Goal: Transaction & Acquisition: Subscribe to service/newsletter

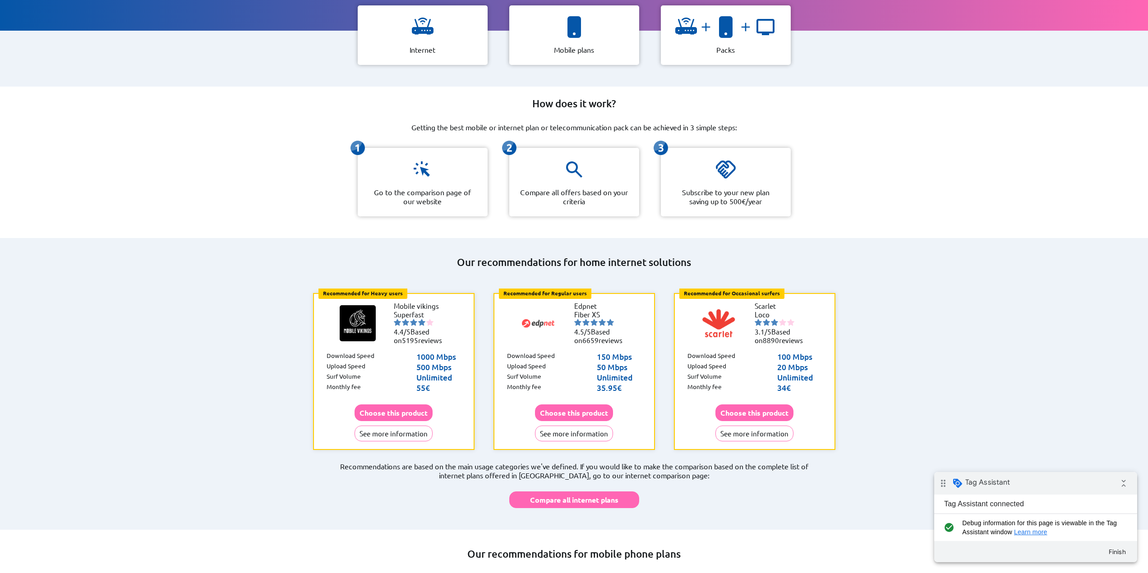
scroll to position [135, 0]
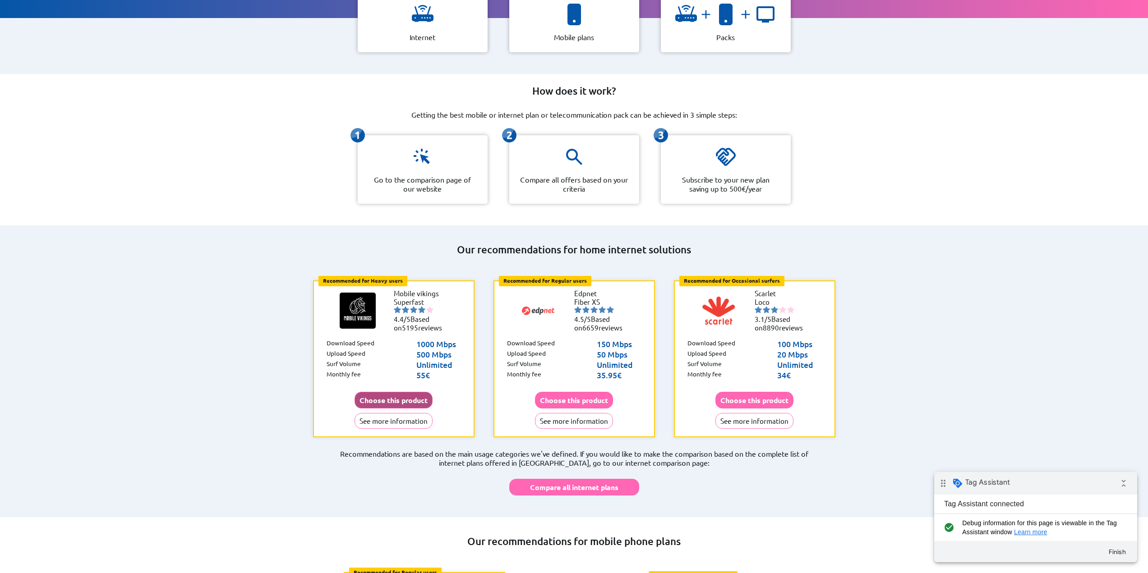
click at [405, 392] on button "Choose this product" at bounding box center [393, 400] width 78 height 17
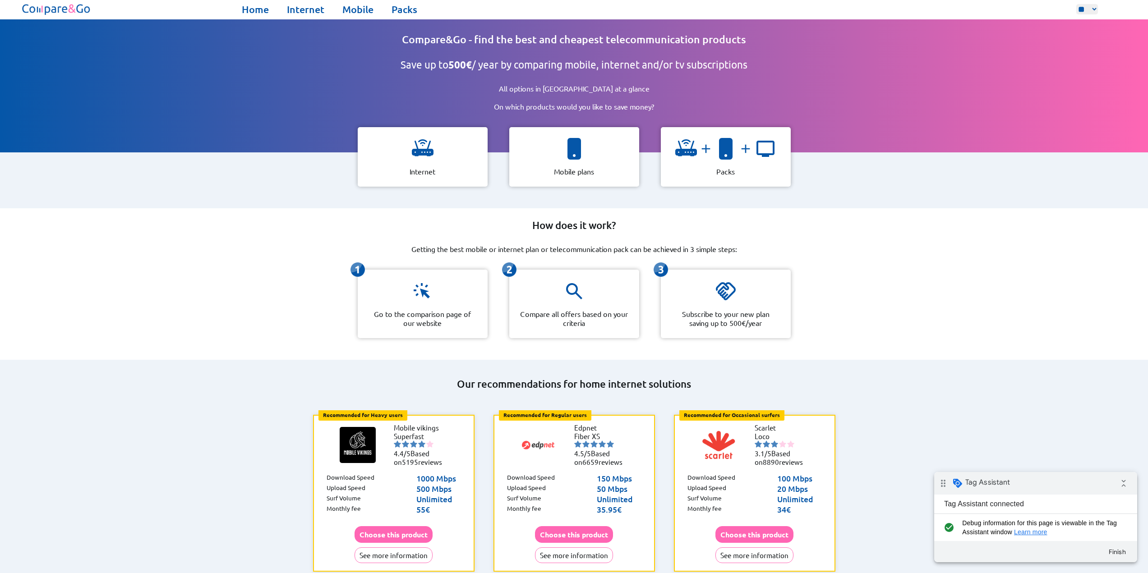
scroll to position [0, 0]
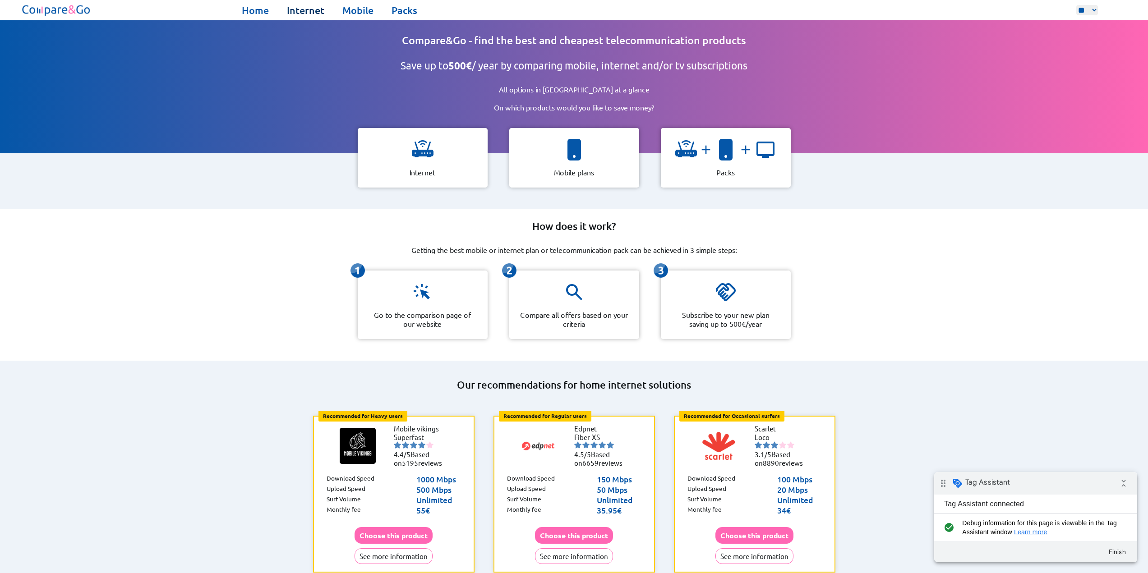
click at [310, 13] on link "Internet" at bounding box center [305, 10] width 37 height 13
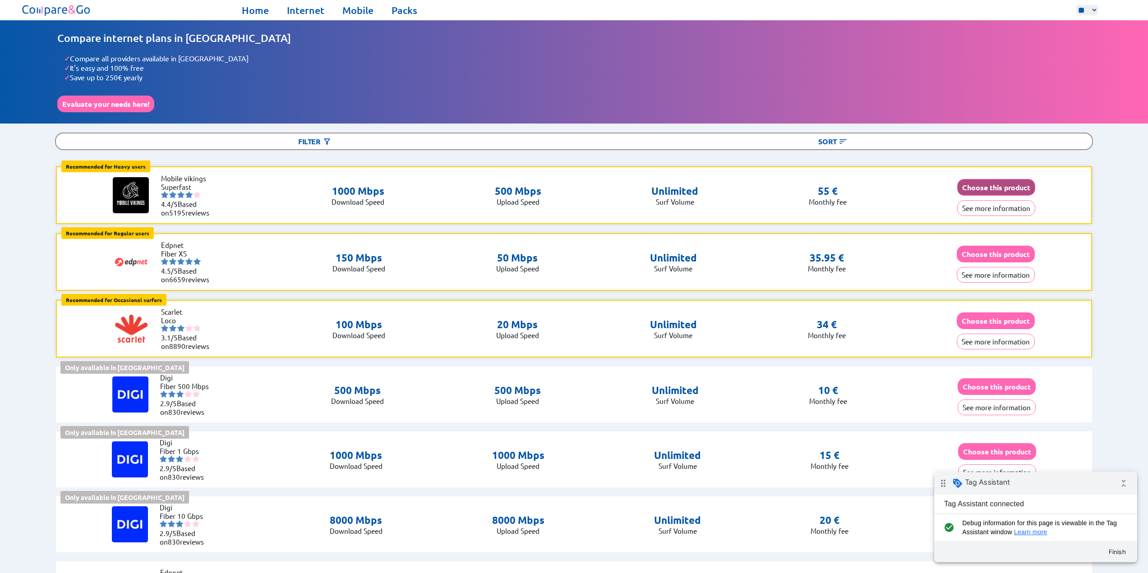
click at [1003, 187] on button "Choose this product" at bounding box center [996, 187] width 78 height 17
